Goal: Use online tool/utility: Utilize a website feature to perform a specific function

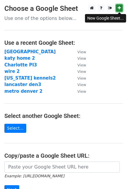
click at [120, 9] on icon at bounding box center [119, 8] width 3 height 4
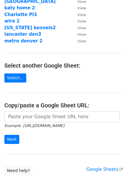
scroll to position [58, 0]
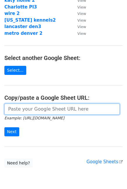
click at [70, 113] on input "url" at bounding box center [62, 109] width 116 height 11
paste input "https://docs.google.com/spreadsheets/d/10blockE0KvGXtqls9z9VB0FX2LRfeDlBCARc88b…"
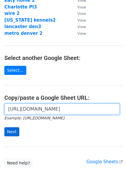
type input "https://docs.google.com/spreadsheets/d/10blockE0KvGXtqls9z9VB0FX2LRfeDlBCARc88b…"
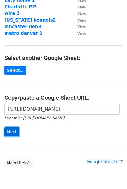
click at [8, 134] on input "Next" at bounding box center [11, 131] width 15 height 9
